Goal: Find specific page/section: Find specific page/section

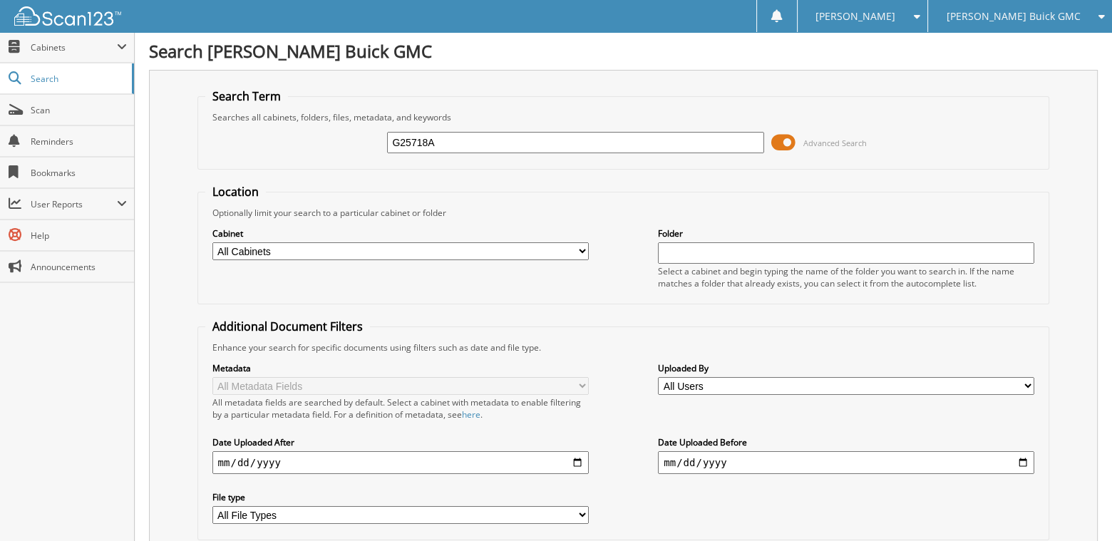
click at [622, 138] on input "G25718A" at bounding box center [575, 142] width 376 height 21
type input "G25718A"
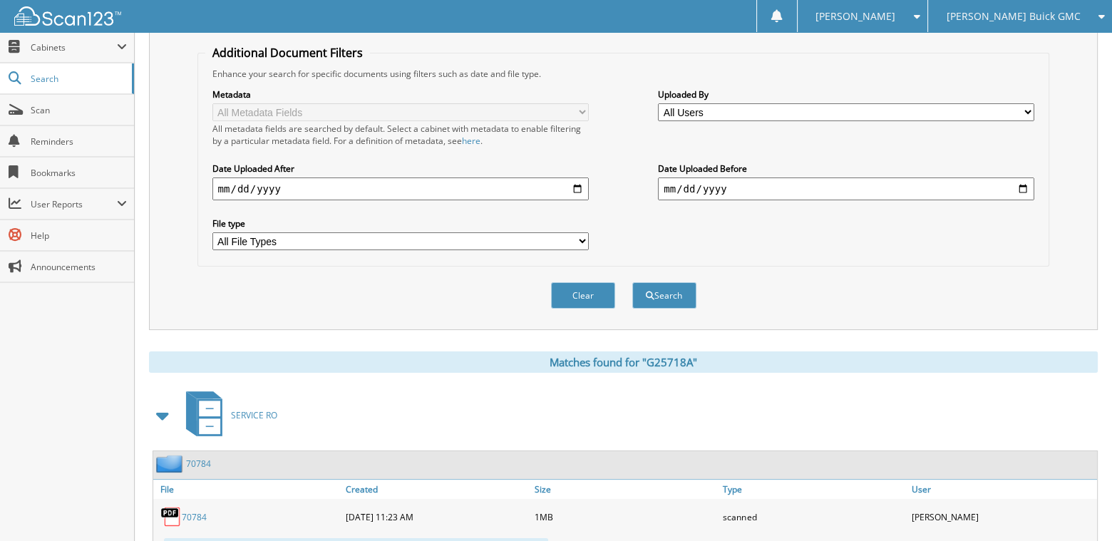
scroll to position [428, 0]
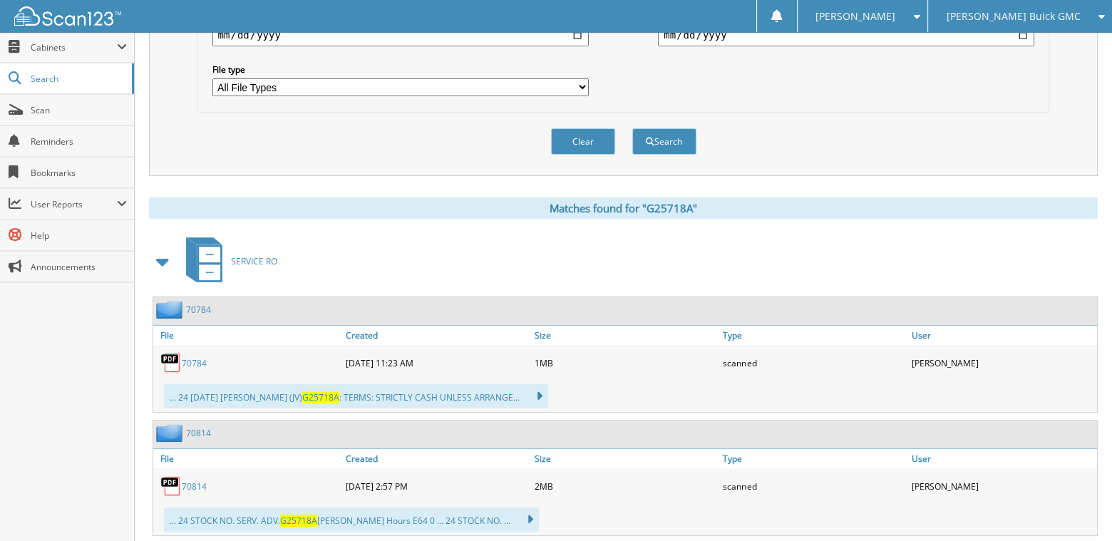
click at [182, 357] on link "70784" at bounding box center [194, 363] width 25 height 12
click at [1063, 364] on div "[PERSON_NAME]" at bounding box center [1002, 362] width 189 height 29
